Goal: Task Accomplishment & Management: Use online tool/utility

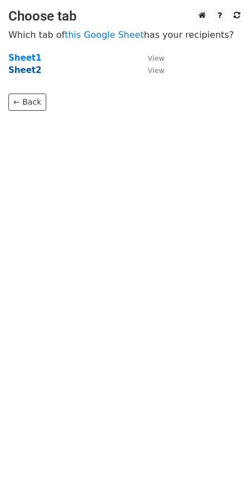
click at [27, 67] on strong "Sheet2" at bounding box center [24, 70] width 33 height 10
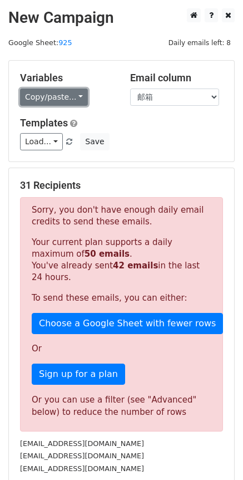
click at [78, 96] on link "Copy/paste..." at bounding box center [54, 97] width 68 height 17
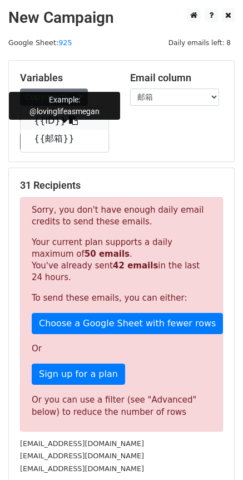
click at [69, 123] on icon at bounding box center [73, 120] width 9 height 9
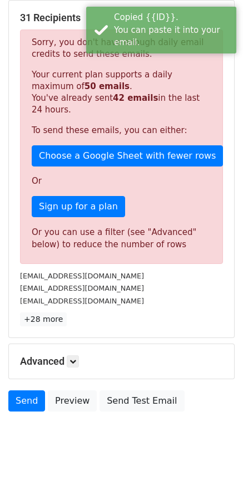
scroll to position [194, 0]
